Goal: Task Accomplishment & Management: Use online tool/utility

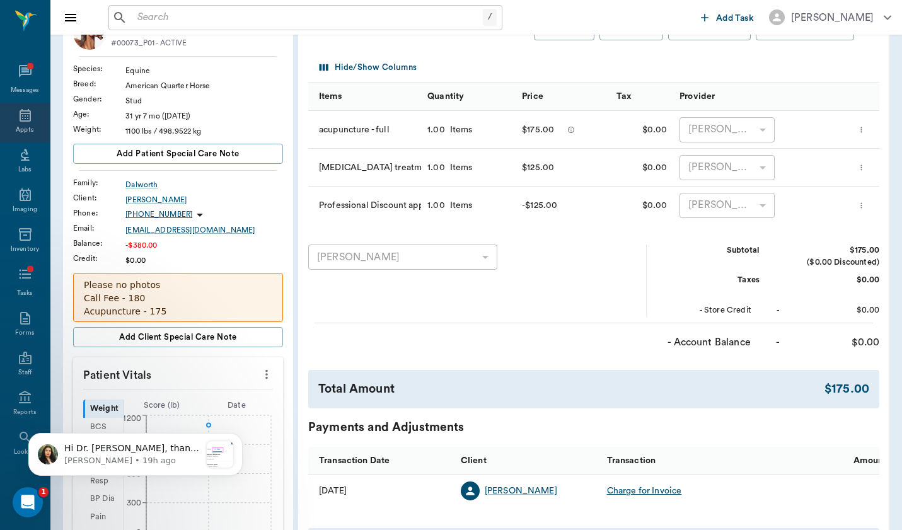
click at [22, 125] on div "Appts" at bounding box center [25, 129] width 18 height 9
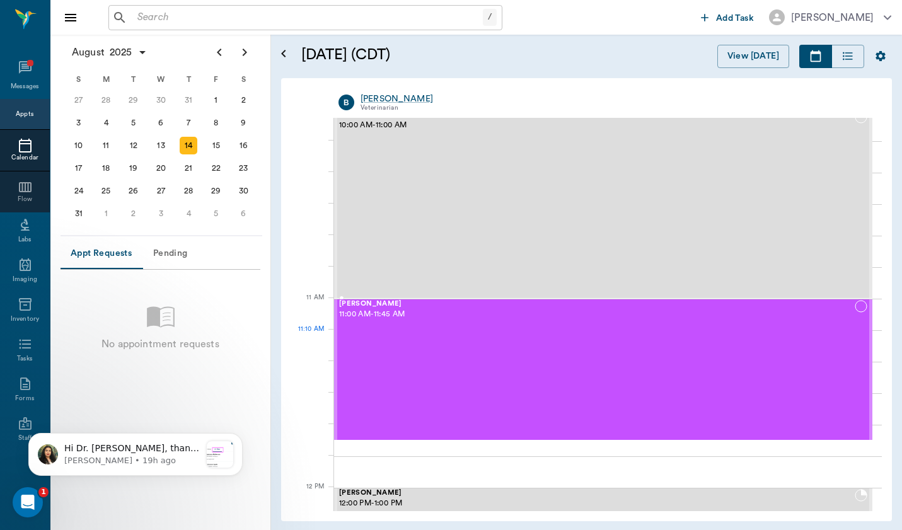
scroll to position [393, 0]
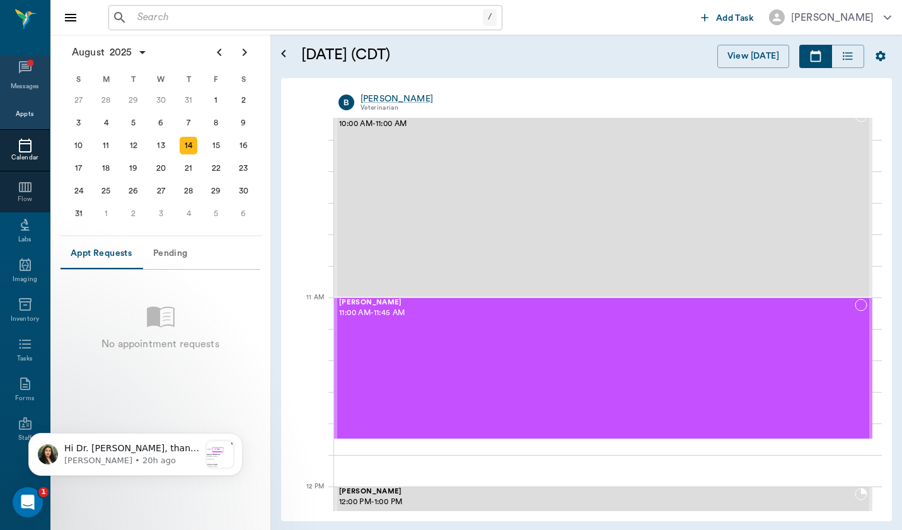
click at [26, 71] on icon at bounding box center [25, 67] width 15 height 15
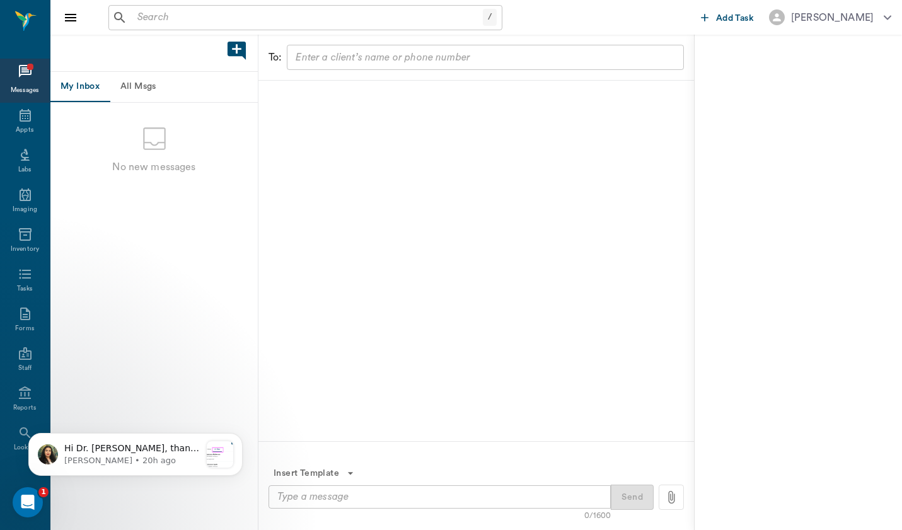
click at [144, 81] on button "All Msgs" at bounding box center [138, 87] width 57 height 30
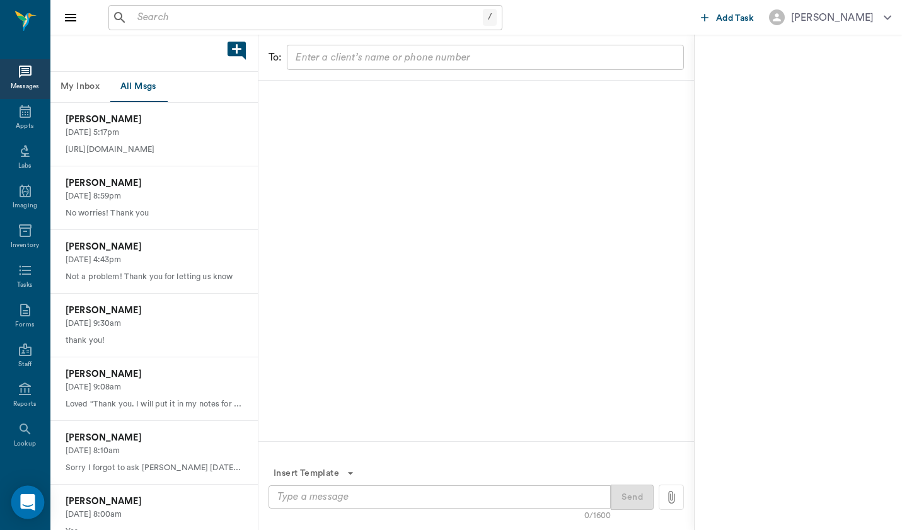
click at [26, 505] on icon "Open Intercom Messenger" at bounding box center [27, 502] width 14 height 16
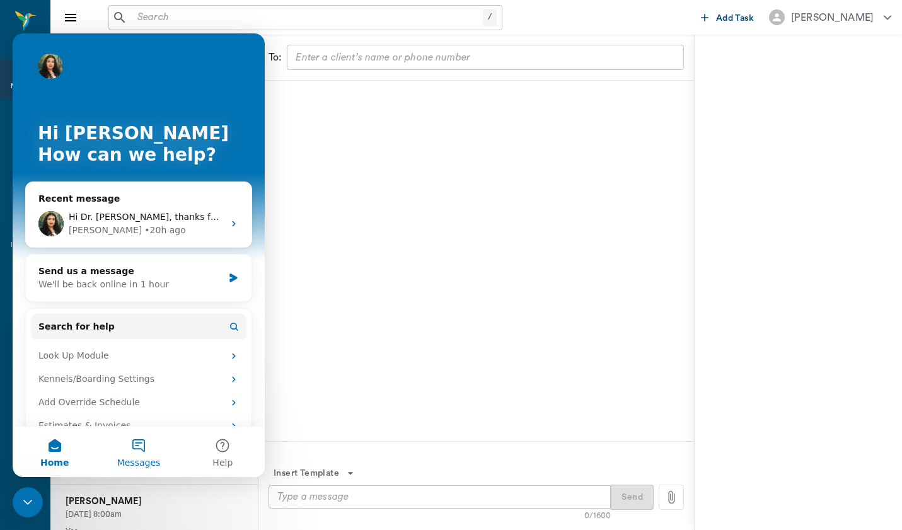
click at [146, 449] on button "Messages" at bounding box center [138, 452] width 84 height 50
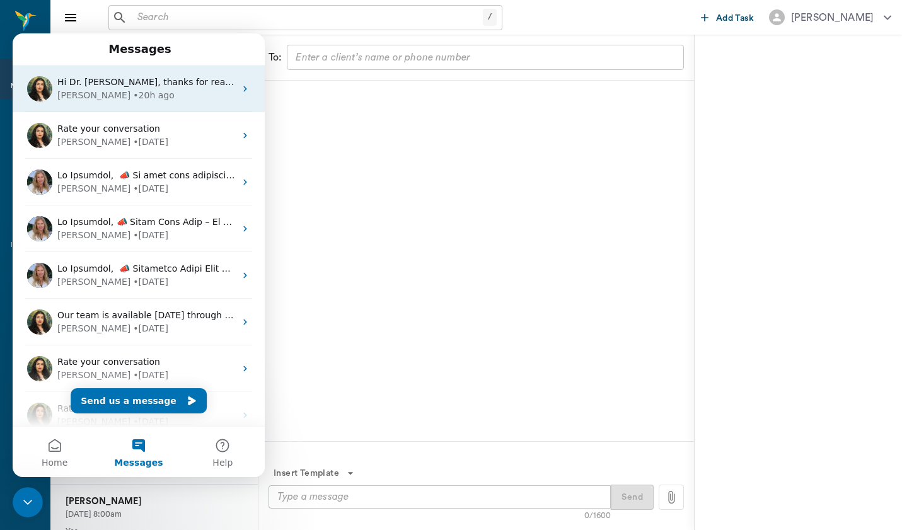
click at [150, 103] on div "Hi Dr. Brittany, thanks for reaching out. 2. Are you referring to the SMS messa…" at bounding box center [139, 89] width 252 height 47
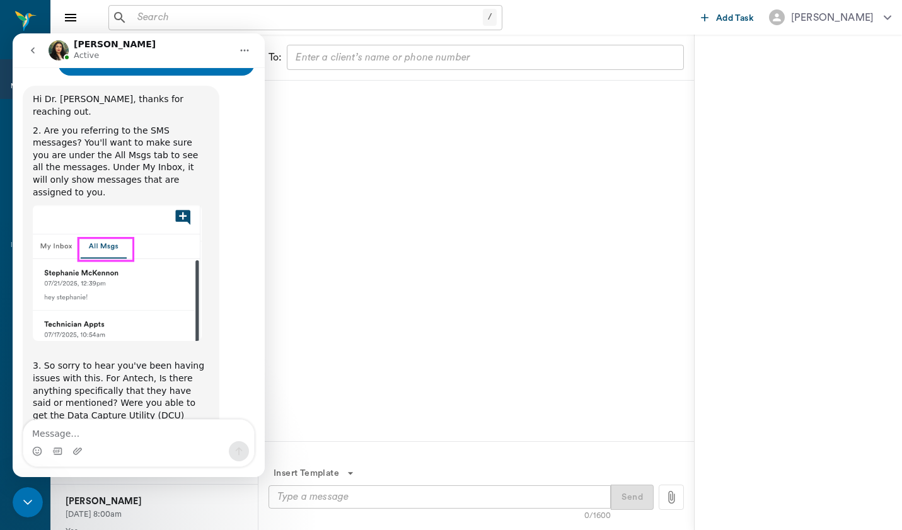
scroll to position [361, 0]
click at [171, 429] on textarea "Message…" at bounding box center [138, 430] width 231 height 21
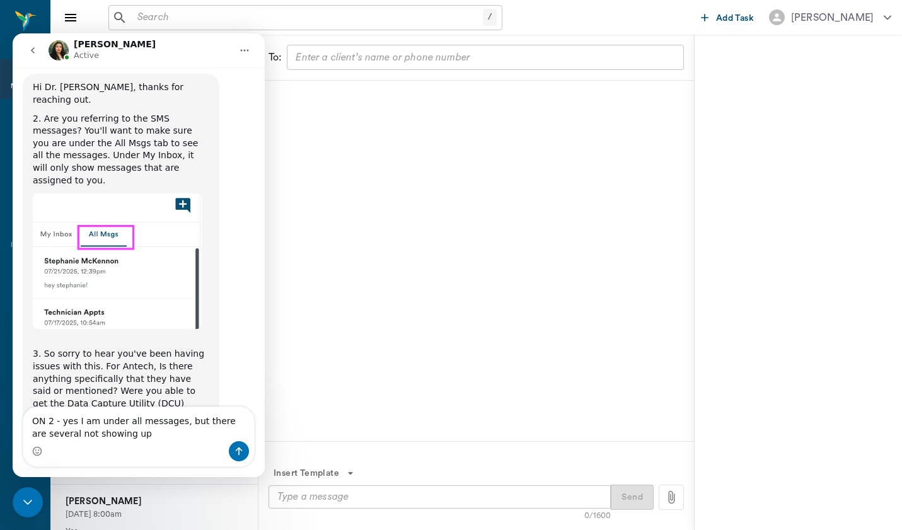
type textarea "ON 2 - yes I am under all messages, but there are several not showing up"
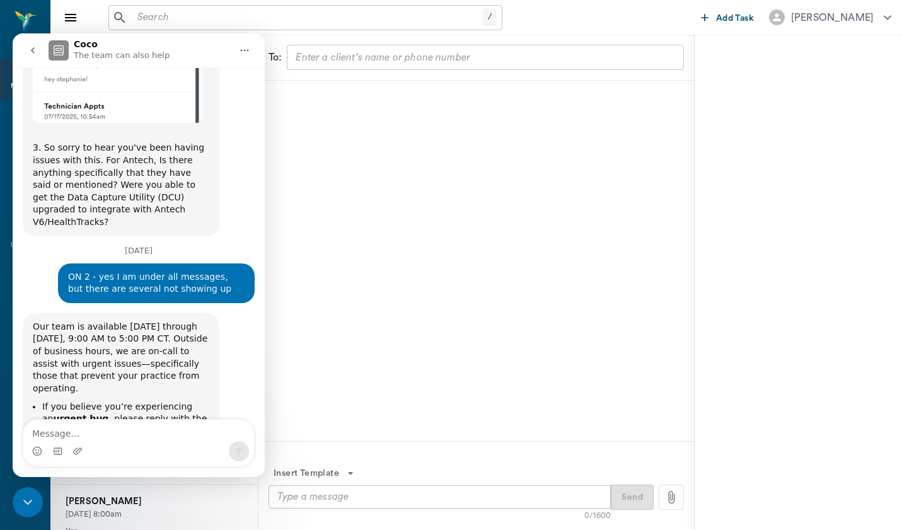
scroll to position [594, 0]
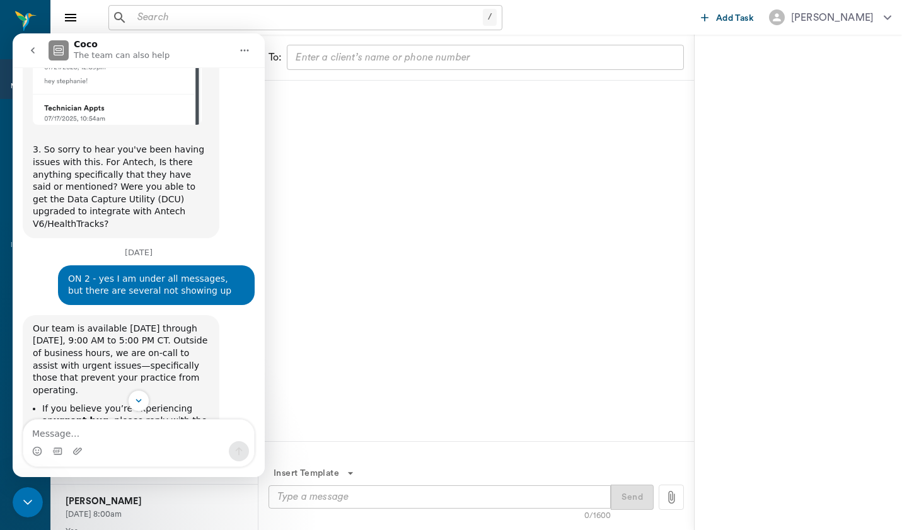
click at [33, 505] on icon "Close Intercom Messenger" at bounding box center [27, 502] width 15 height 15
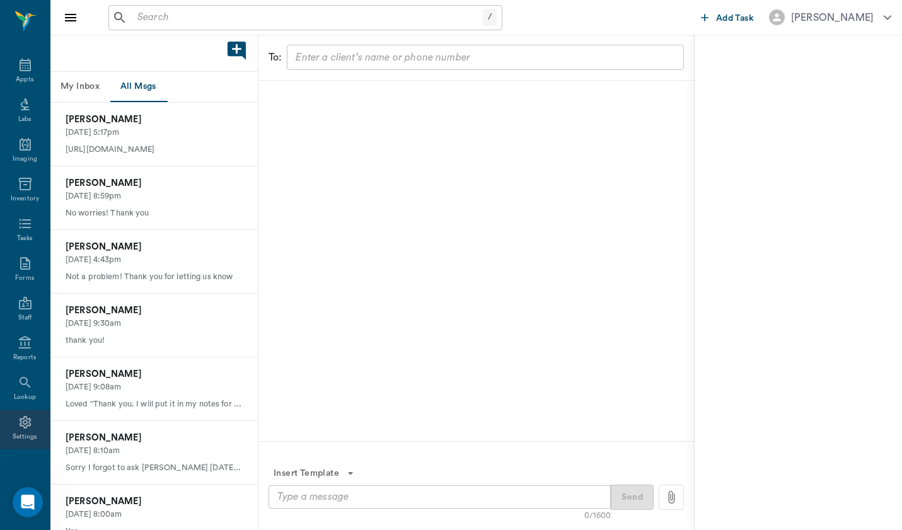
scroll to position [47, 0]
click at [23, 422] on icon at bounding box center [25, 422] width 12 height 13
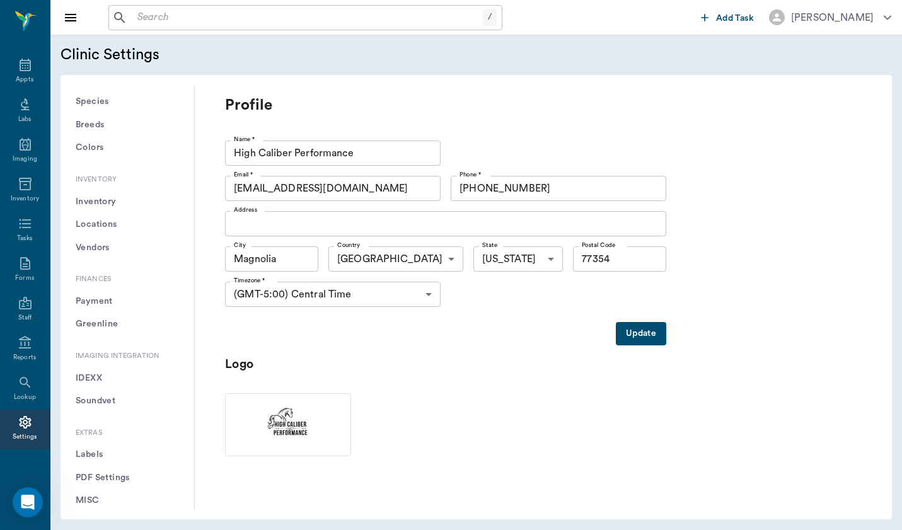
scroll to position [877, 0]
click at [115, 390] on button "Soundvet" at bounding box center [127, 401] width 113 height 23
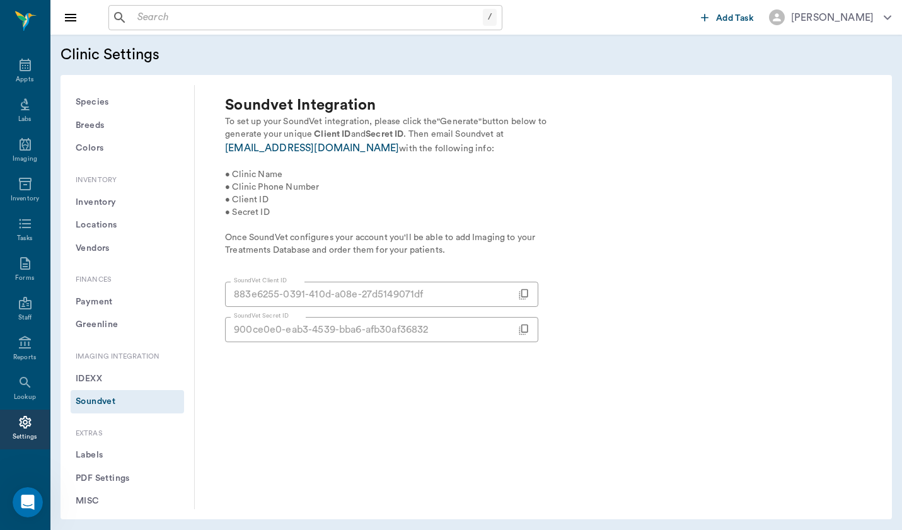
click at [26, 498] on icon "Open Intercom Messenger" at bounding box center [28, 502] width 21 height 21
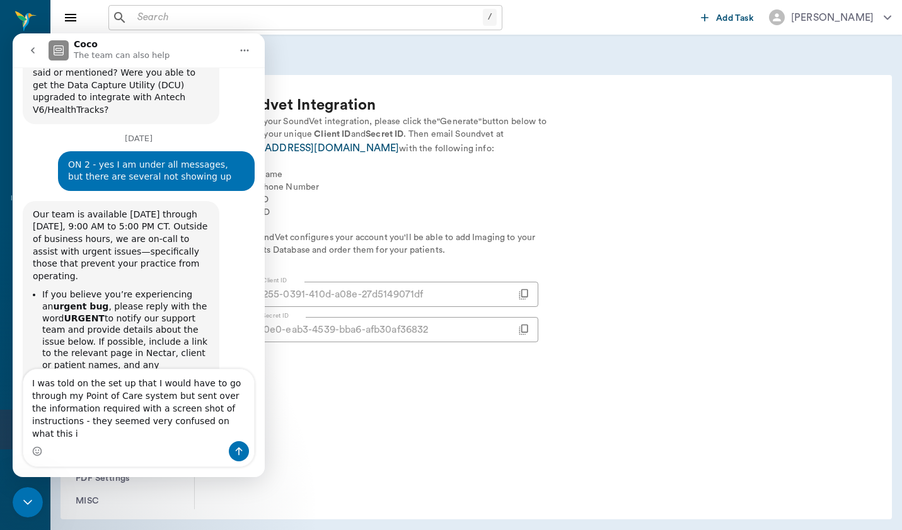
scroll to position [721, 0]
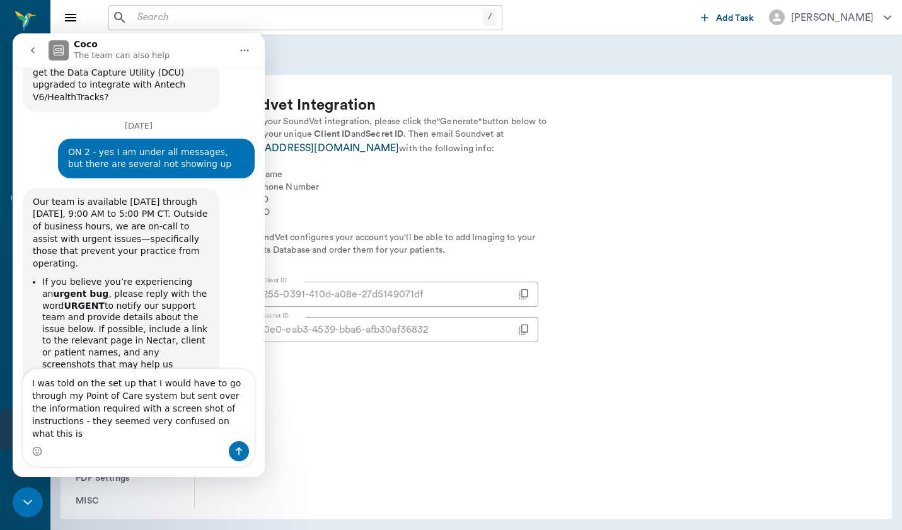
type textarea "I was told on the set up that I would have to go through my Point of Care syste…"
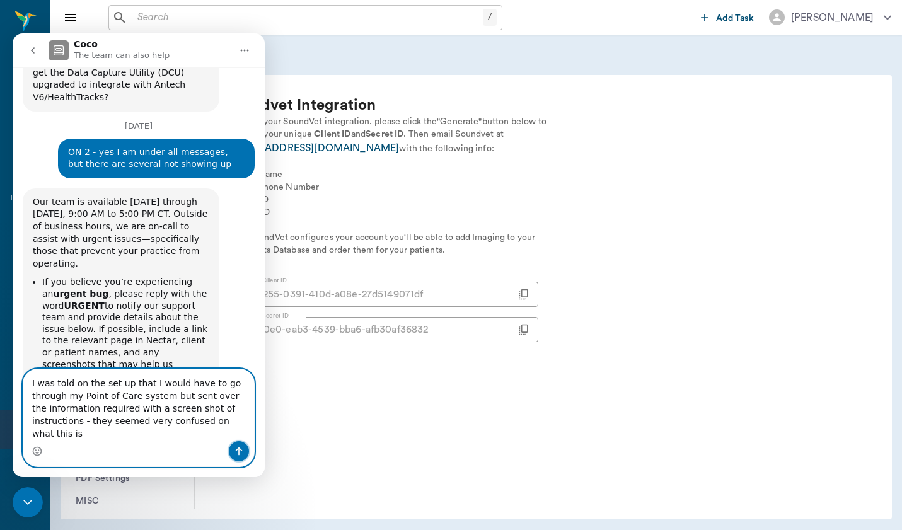
click at [237, 449] on icon "Send a message…" at bounding box center [239, 452] width 7 height 8
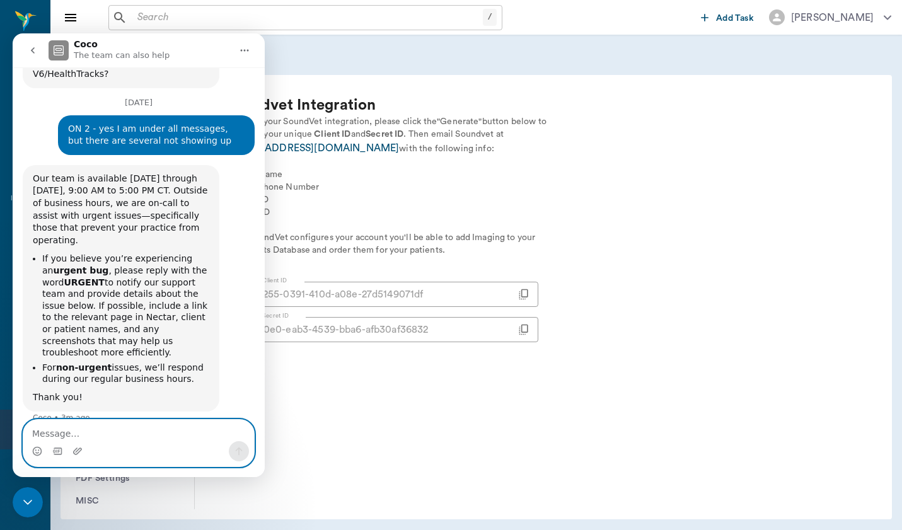
scroll to position [756, 0]
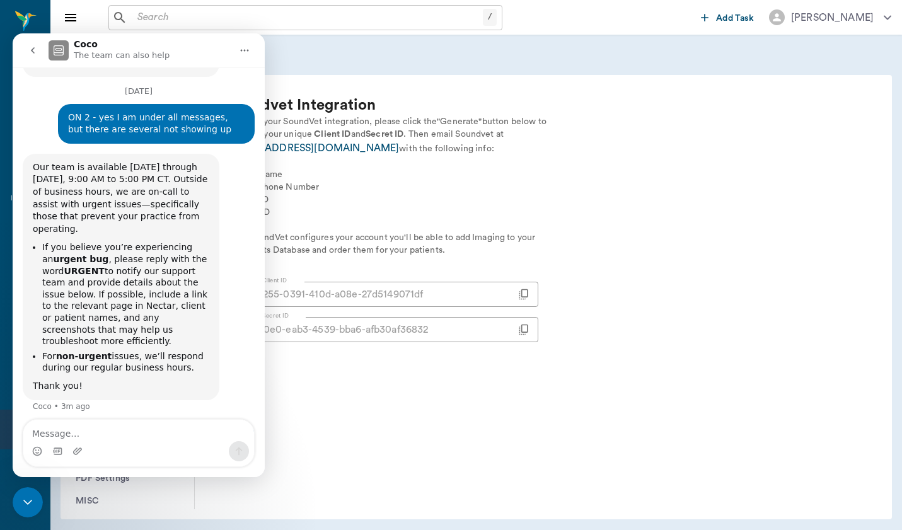
click at [26, 506] on icon "Close Intercom Messenger" at bounding box center [27, 502] width 15 height 15
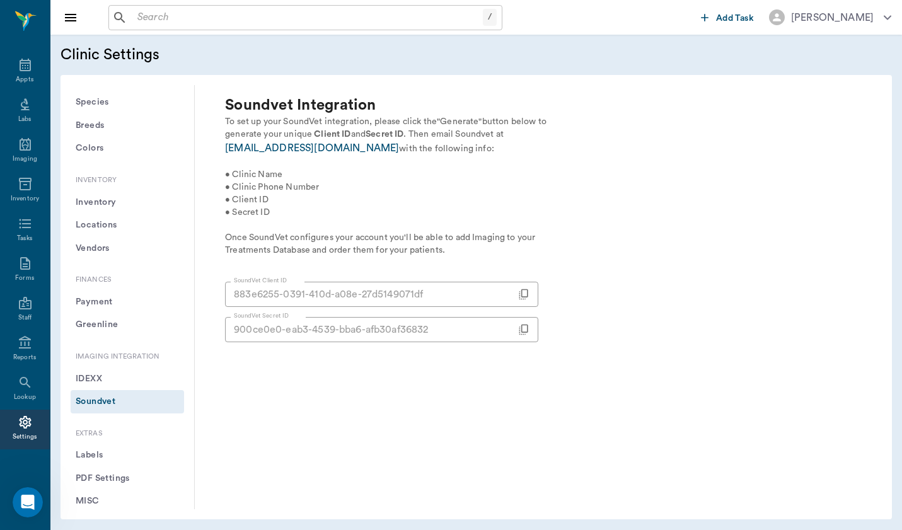
scroll to position [0, 0]
click at [170, 22] on input "text" at bounding box center [307, 18] width 350 height 18
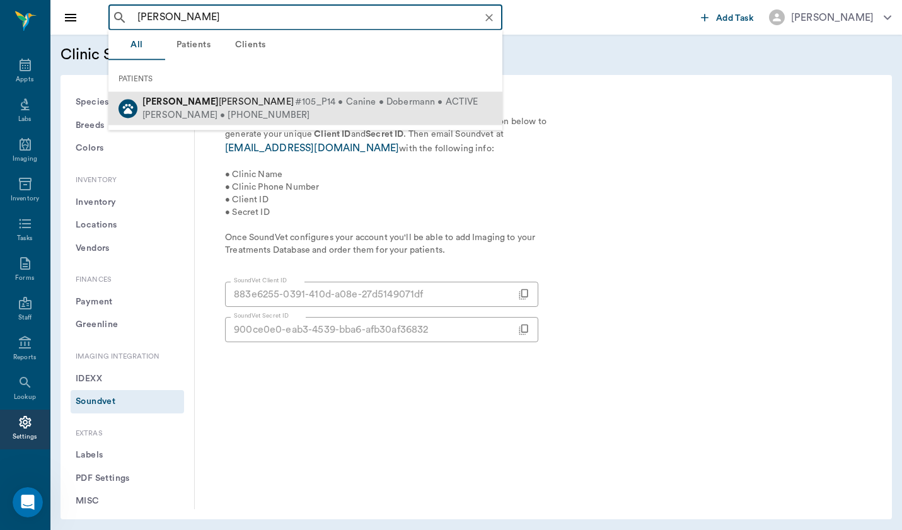
click at [177, 98] on span "Cleo Snodgrass" at bounding box center [217, 101] width 151 height 9
type input "cleo"
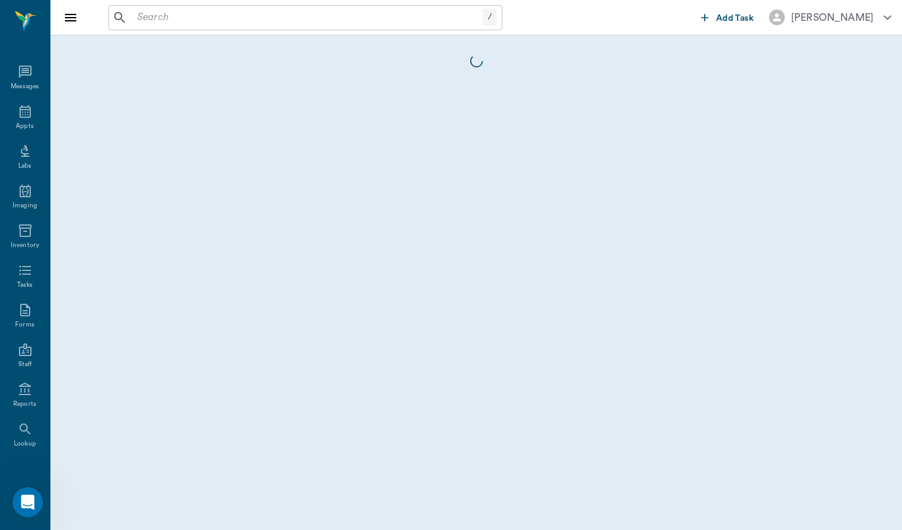
scroll to position [47, 0]
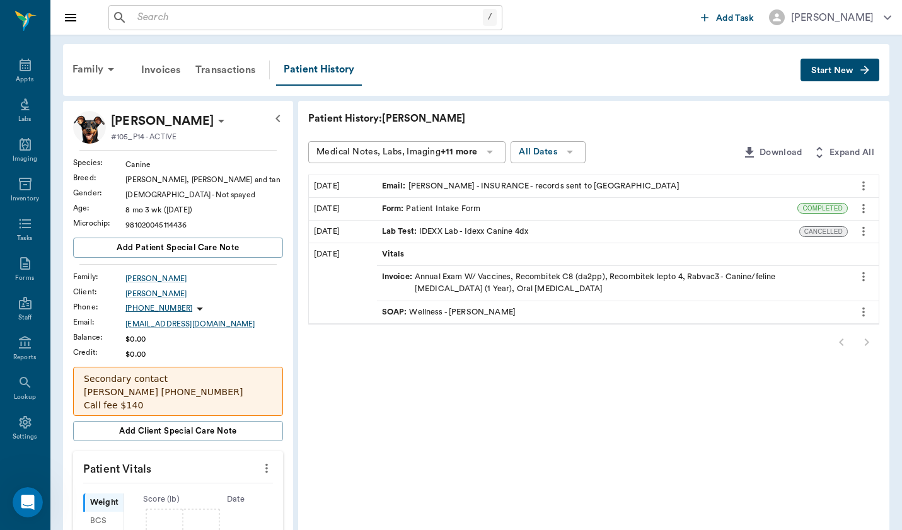
click at [884, 69] on div "Family Invoices Transactions Patient History Start New" at bounding box center [476, 70] width 826 height 52
click at [858, 63] on button "Start New" at bounding box center [839, 70] width 79 height 23
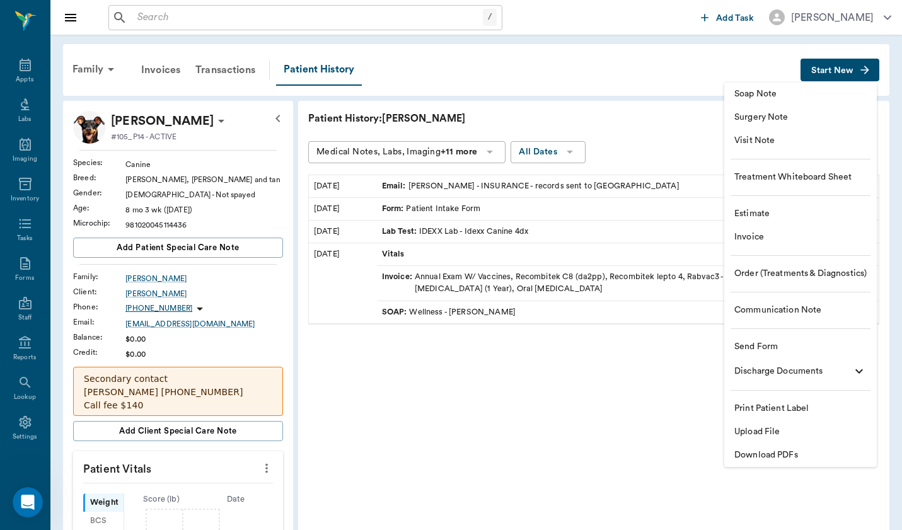
click at [796, 147] on li "Visit Note" at bounding box center [800, 140] width 153 height 23
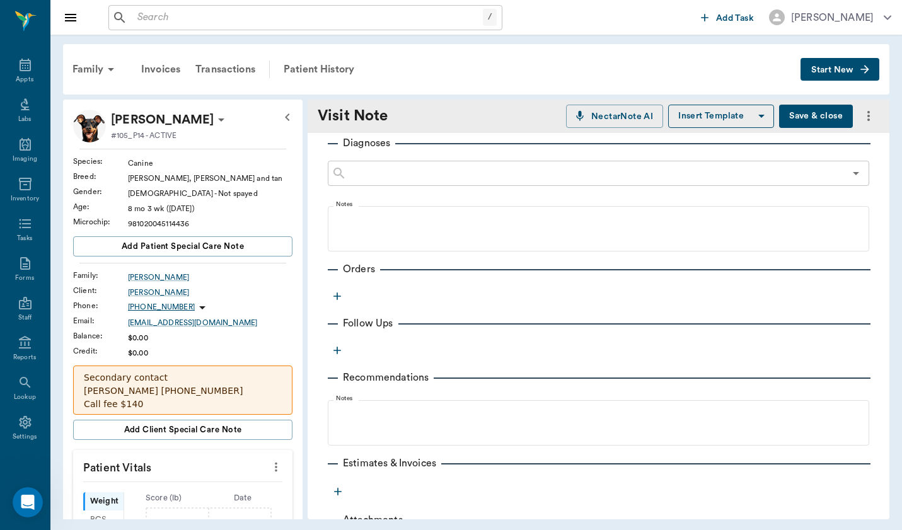
scroll to position [151, 0]
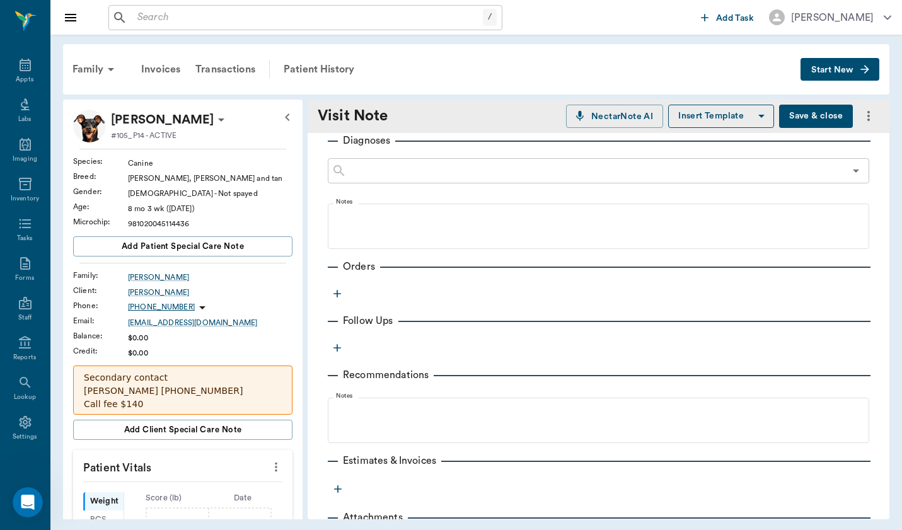
click at [335, 296] on icon "button" at bounding box center [337, 293] width 13 height 13
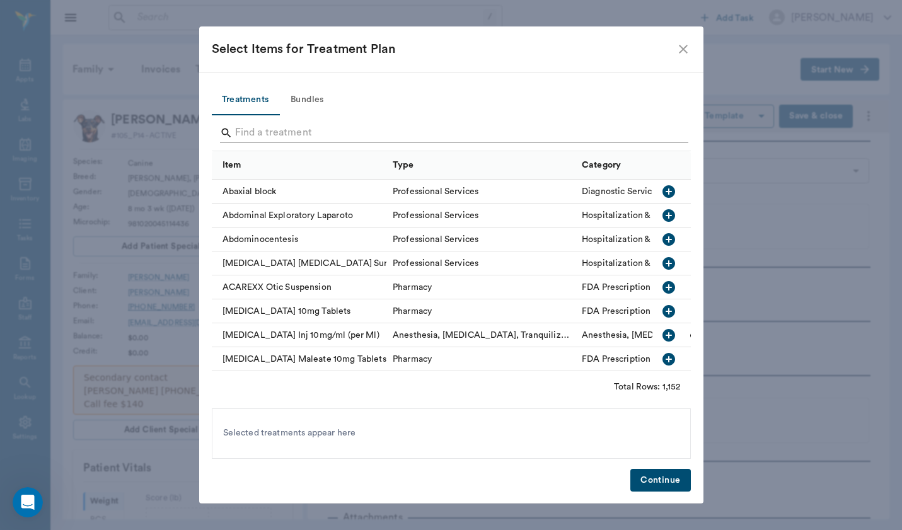
click at [341, 125] on input "Search" at bounding box center [452, 133] width 434 height 20
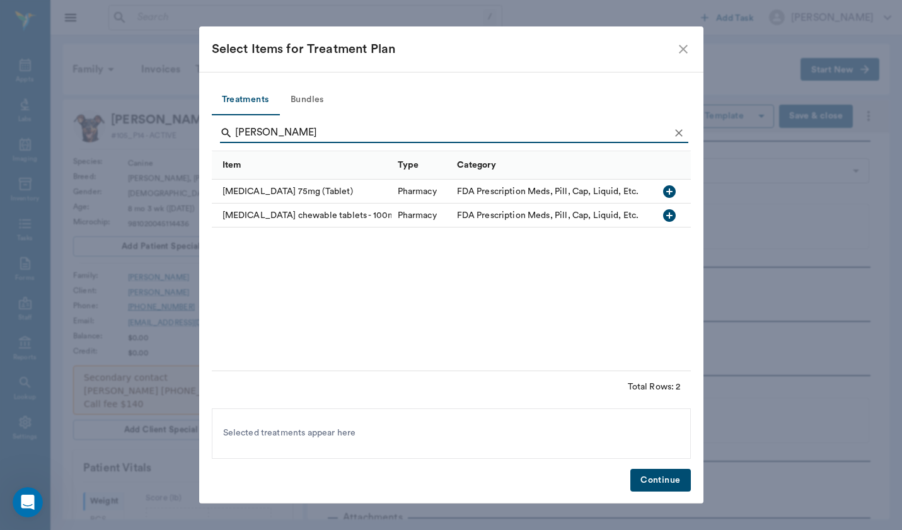
type input "carper"
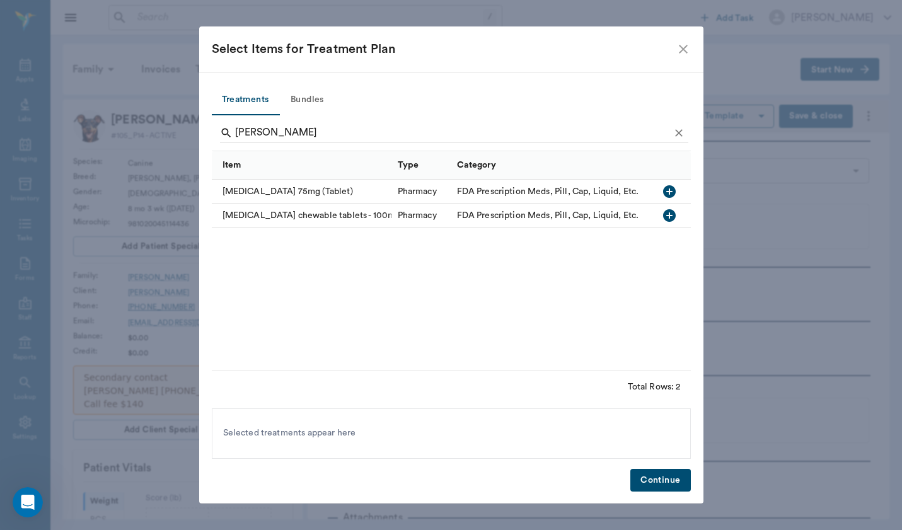
drag, startPoint x: 341, startPoint y: 125, endPoint x: 361, endPoint y: 212, distance: 89.3
click at [361, 212] on div "carprofen chewable tablets - 100mg" at bounding box center [302, 216] width 180 height 24
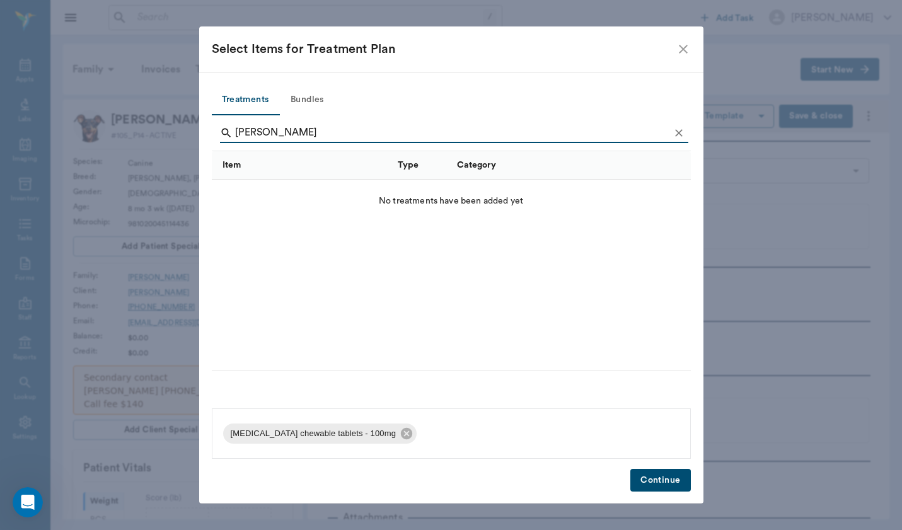
drag, startPoint x: 361, startPoint y: 212, endPoint x: 646, endPoint y: 480, distance: 391.1
click at [646, 480] on button "Continue" at bounding box center [660, 480] width 60 height 23
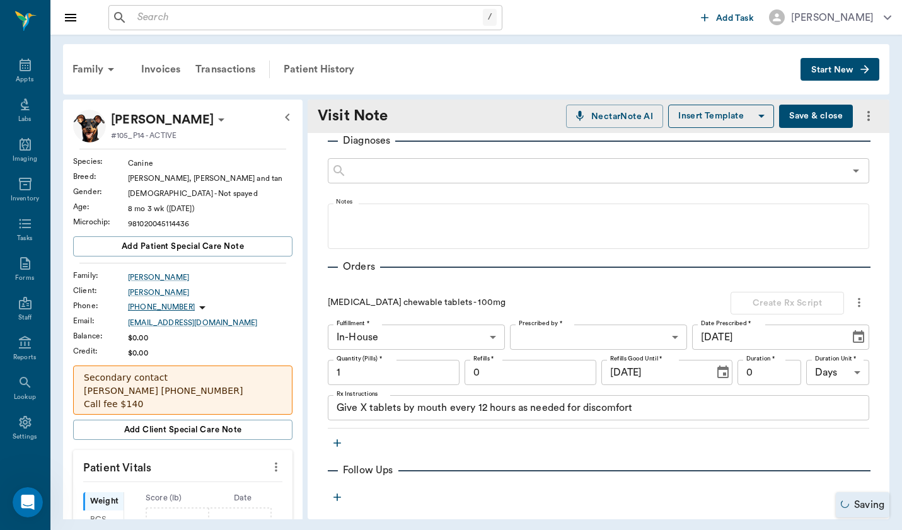
click at [475, 336] on body "/ ​ Add Task Brittany Newsham Nectar Messages Appts Labs Imaging Inventory Task…" at bounding box center [451, 265] width 902 height 530
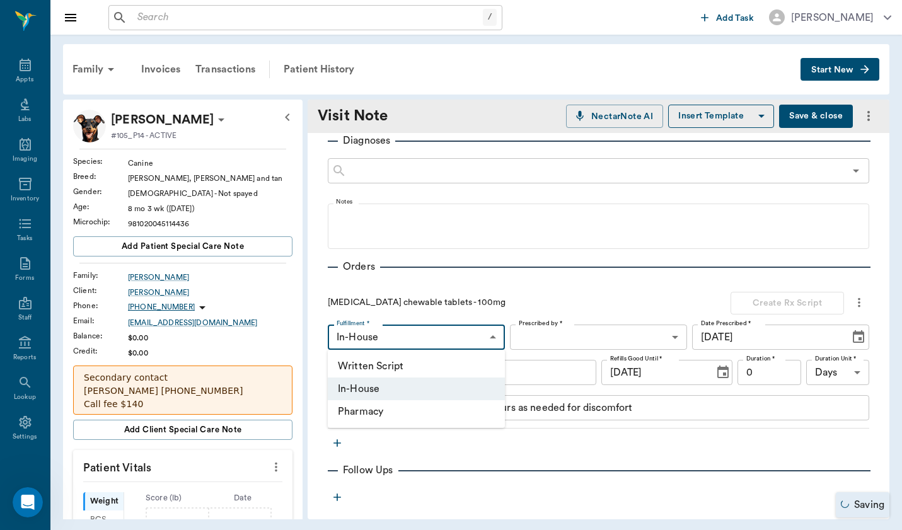
click at [487, 367] on li "Written Script" at bounding box center [416, 366] width 177 height 23
type input "Written Script"
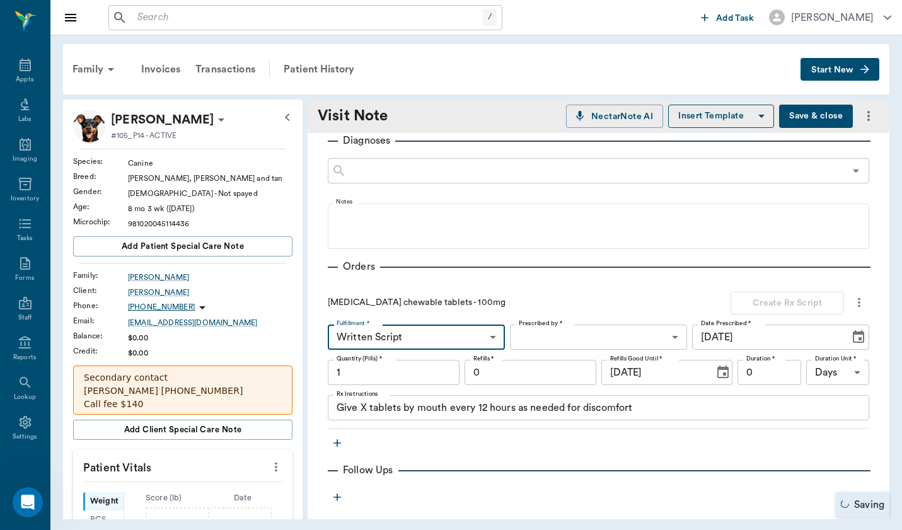
click at [563, 344] on body "/ ​ Add Task Brittany Newsham Nectar Messages Appts Labs Imaging Inventory Task…" at bounding box center [451, 265] width 902 height 530
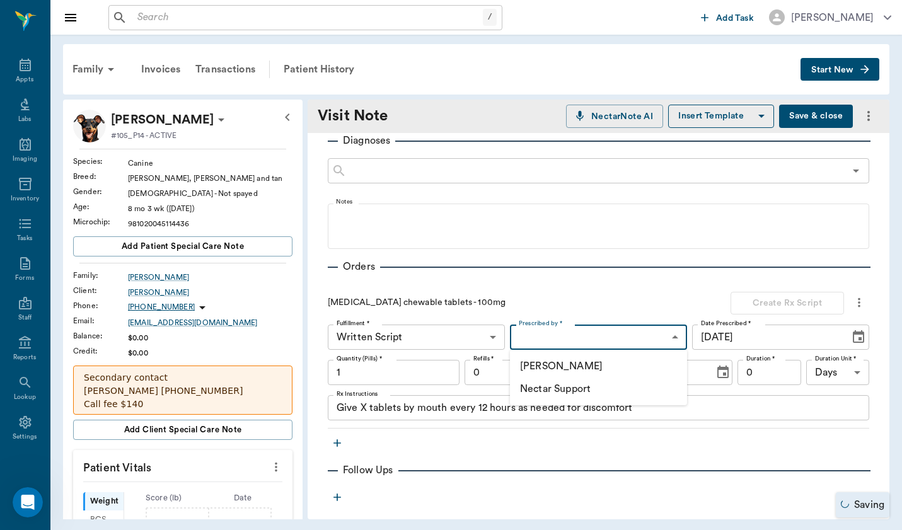
click at [563, 364] on li "[PERSON_NAME]" at bounding box center [598, 366] width 177 height 23
type input "649b3e03b5bc7e03f9326794"
click at [413, 380] on input "1" at bounding box center [394, 372] width 132 height 25
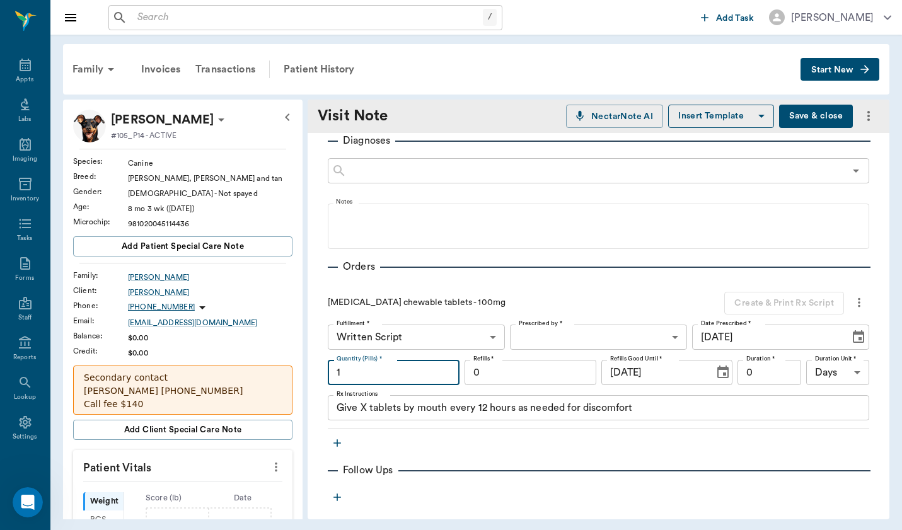
type input "In-House"
type input "649b3e03b5bc7e03f9326794"
type input "14"
click at [534, 370] on input "0" at bounding box center [531, 372] width 132 height 25
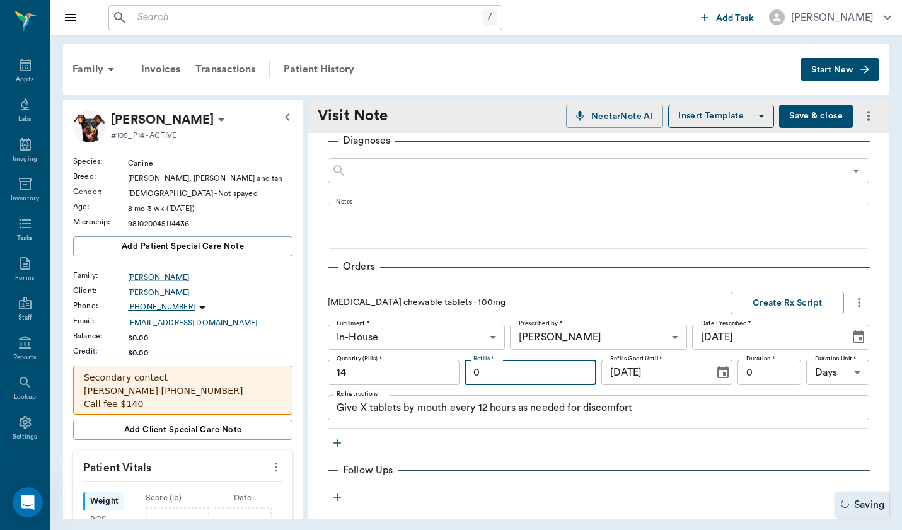
click at [365, 404] on textarea "Give X tablets by mouth every 12 hours as needed for discomfort" at bounding box center [599, 408] width 524 height 14
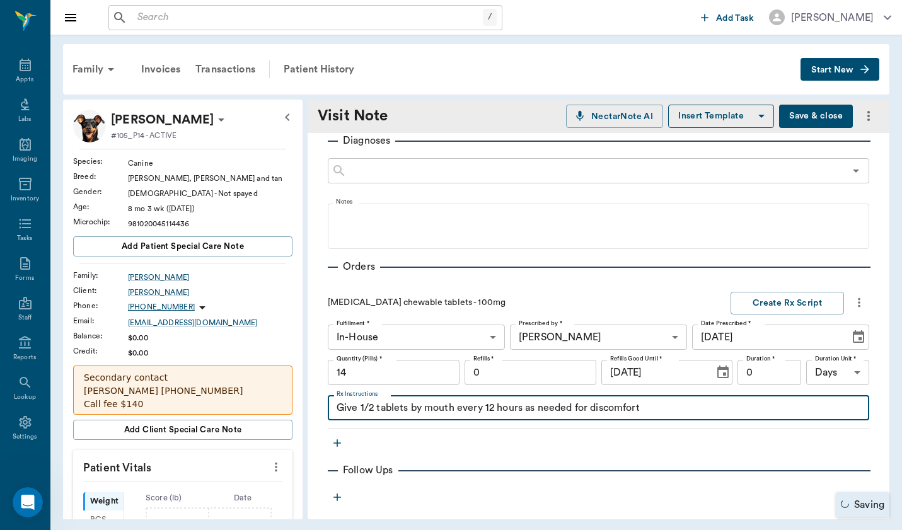
click at [529, 406] on textarea "Give 1/2 tablets by mouth every 12 hours as needed for discomfort" at bounding box center [599, 408] width 524 height 14
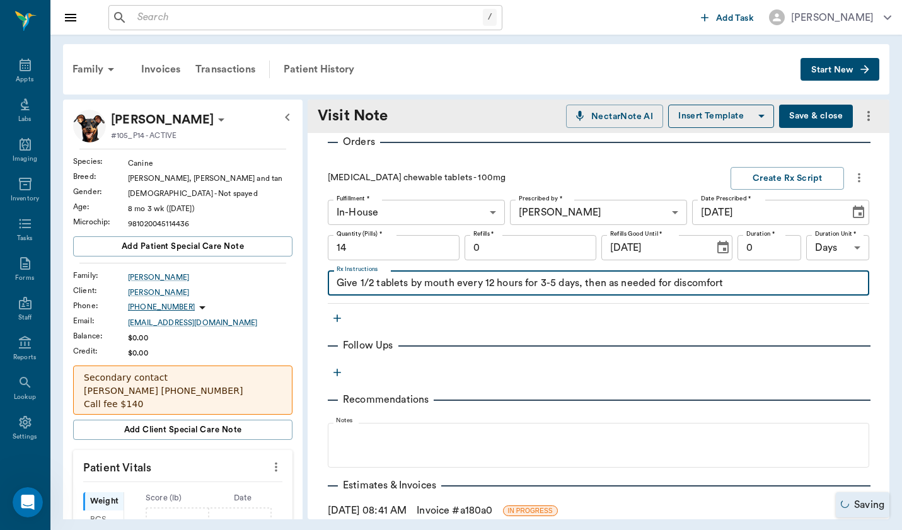
scroll to position [277, 0]
type textarea "Give 1/2 tablets by mouth every 12 hours for 3-5 days, then as needed for disco…"
click at [586, 379] on div "Provider Brittany Newsham 649b3e03b5bc7e03f9326794 Provider Assistant ​ Assista…" at bounding box center [599, 227] width 582 height 742
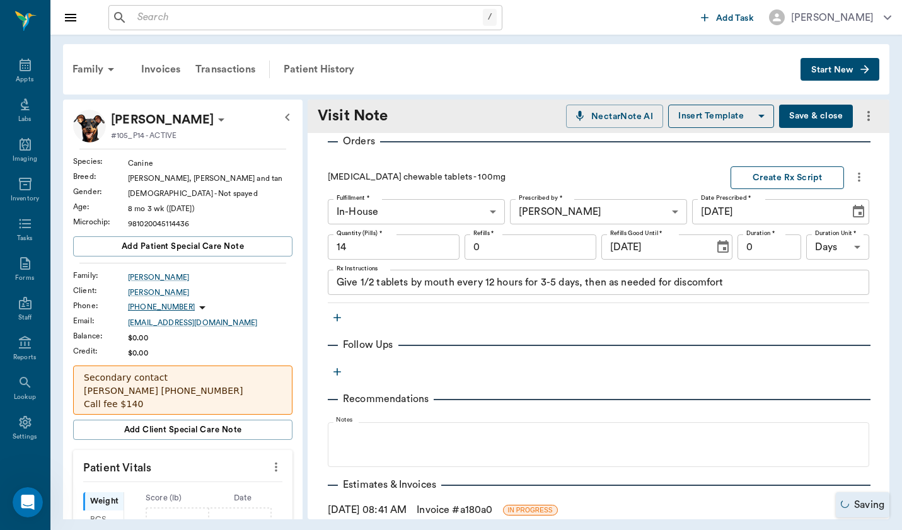
click at [802, 178] on button "Create Rx Script" at bounding box center [787, 177] width 113 height 23
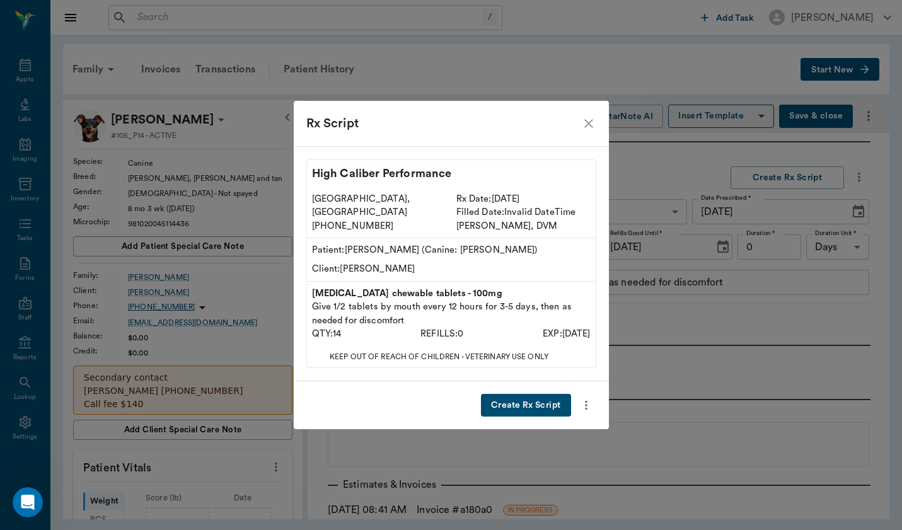
click at [542, 402] on button "Create Rx Script" at bounding box center [526, 405] width 90 height 23
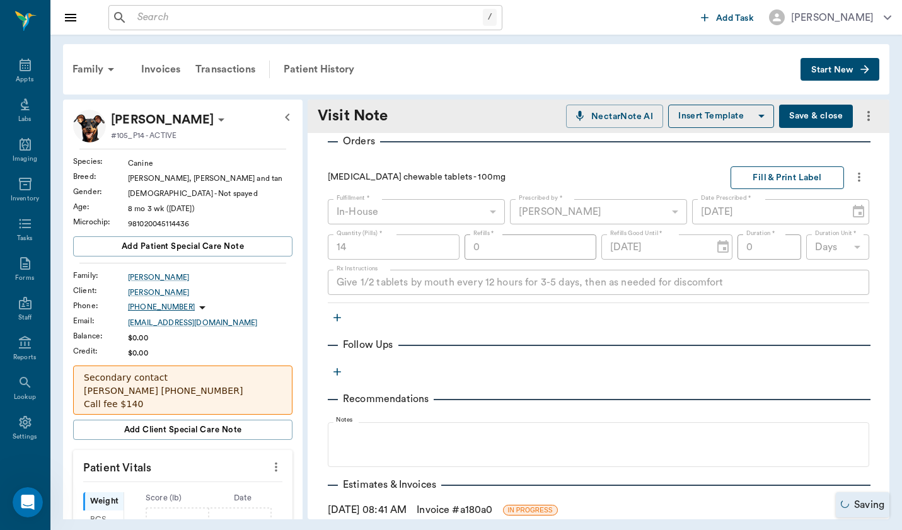
click at [818, 179] on button "Fill & Print Label" at bounding box center [787, 177] width 113 height 23
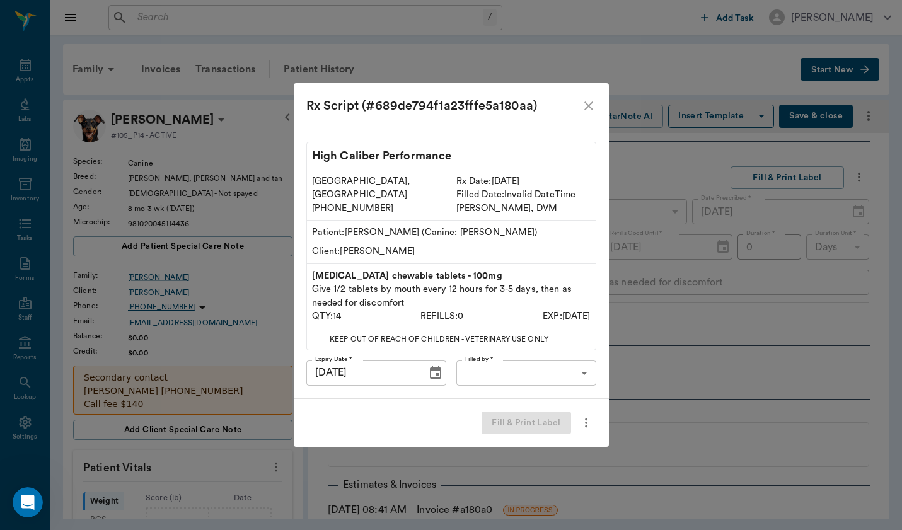
click at [518, 373] on body "/ ​ Add Task Brittany Newsham Nectar Messages Appts Labs Imaging Inventory Task…" at bounding box center [451, 265] width 902 height 530
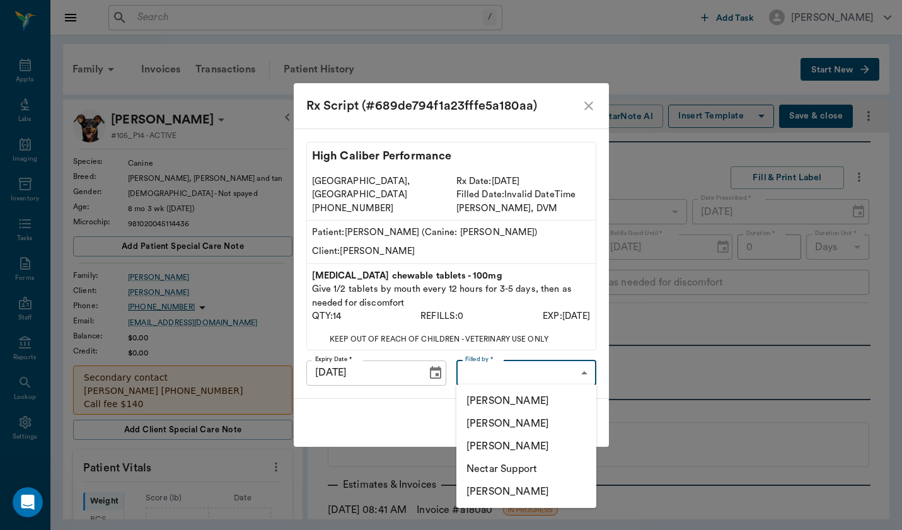
click at [540, 422] on li "[PERSON_NAME]" at bounding box center [526, 423] width 140 height 23
type input "649b3e03b5bc7e03f9326794"
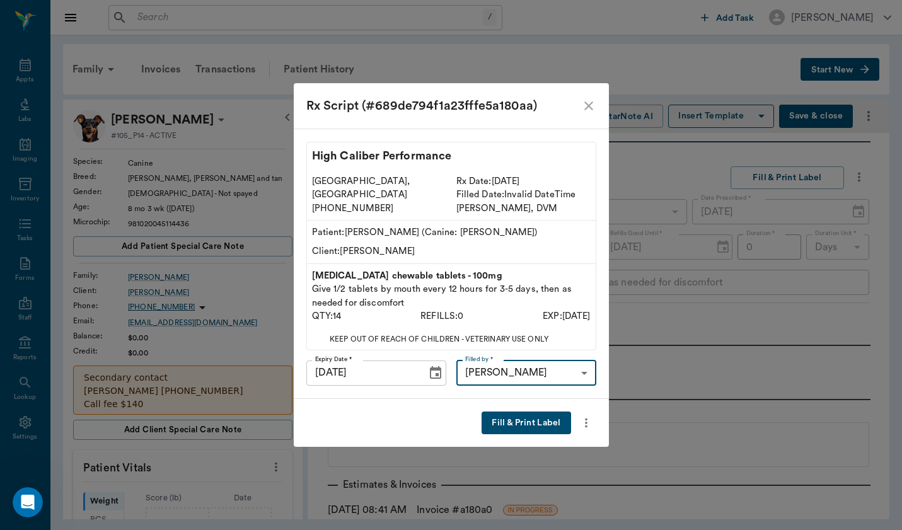
click at [506, 236] on p "Patient: Cleo (Canine: Dobermann)" at bounding box center [451, 233] width 279 height 14
click at [549, 419] on button "Fill & Print Label" at bounding box center [526, 423] width 89 height 23
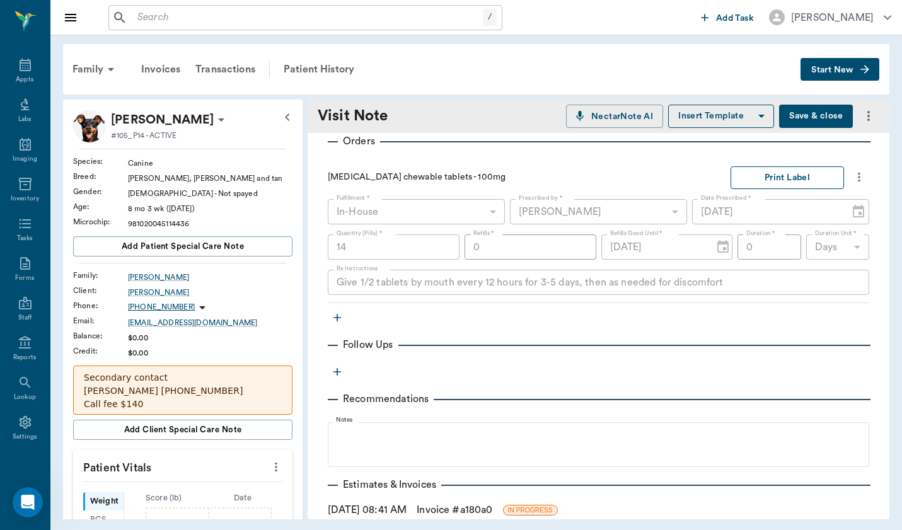
click at [792, 168] on button "Print Label" at bounding box center [787, 177] width 113 height 23
click at [863, 175] on icon "more" at bounding box center [859, 177] width 14 height 15
click at [847, 209] on li "View Rx Label" at bounding box center [806, 198] width 126 height 23
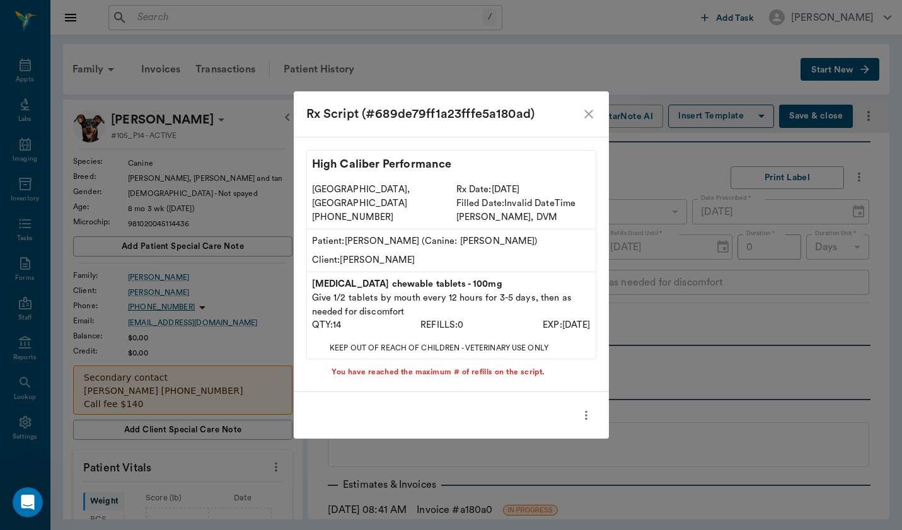
click at [587, 411] on icon "more" at bounding box center [586, 415] width 14 height 15
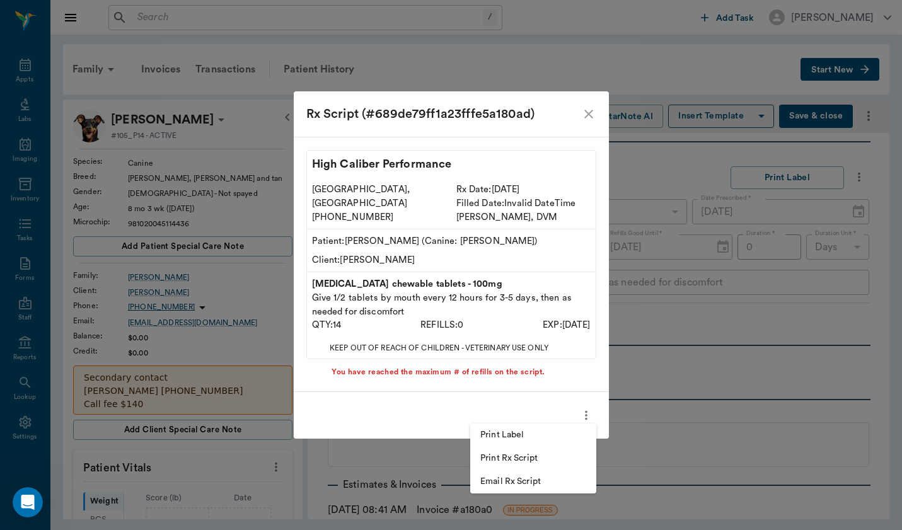
click at [570, 466] on li "Print Rx Script" at bounding box center [533, 458] width 126 height 23
